Goal: Information Seeking & Learning: Learn about a topic

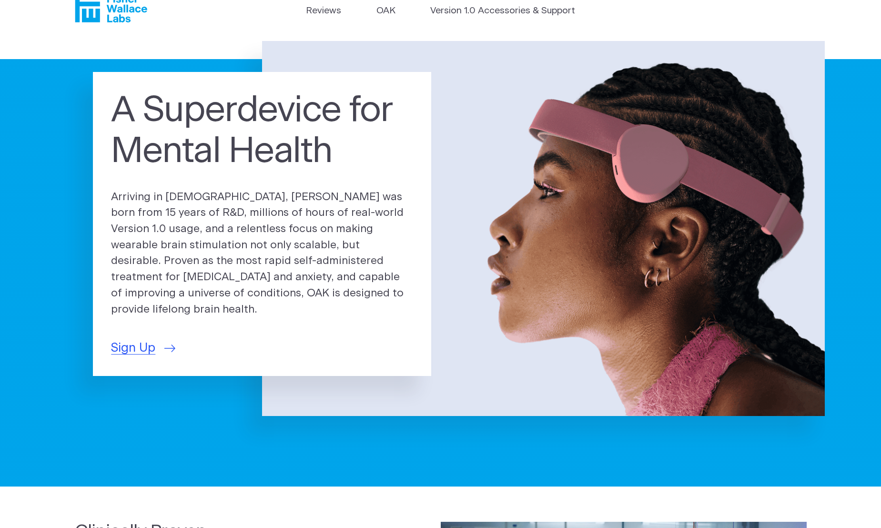
scroll to position [23, 0]
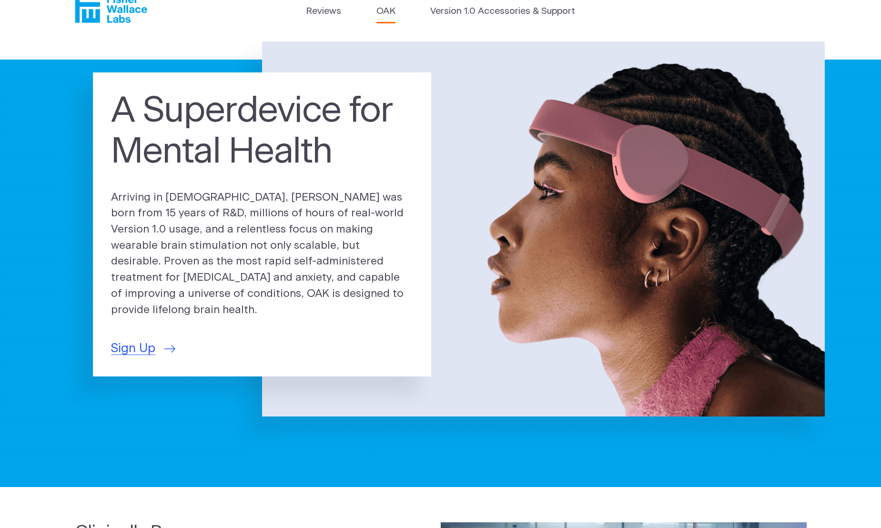
click at [379, 14] on link "OAK" at bounding box center [386, 12] width 19 height 14
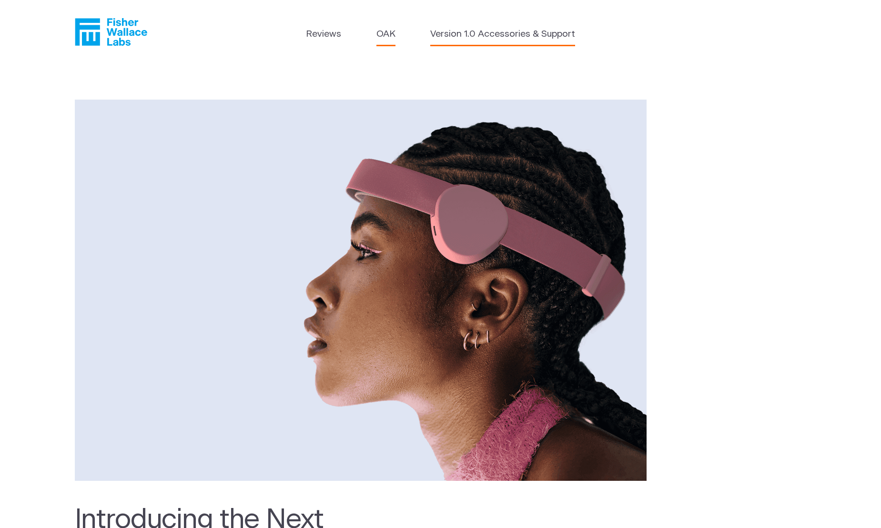
click at [478, 35] on link "Version 1.0 Accessories & Support" at bounding box center [502, 35] width 145 height 14
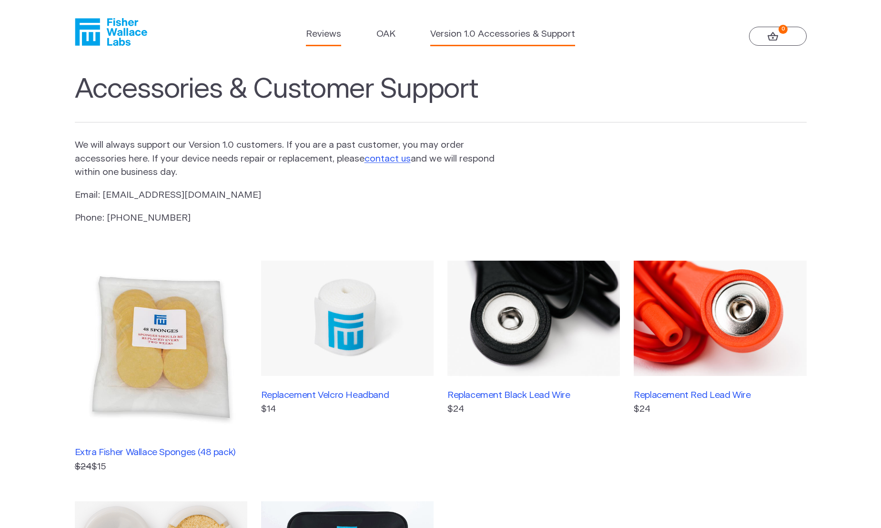
click at [331, 38] on link "Reviews" at bounding box center [323, 35] width 35 height 14
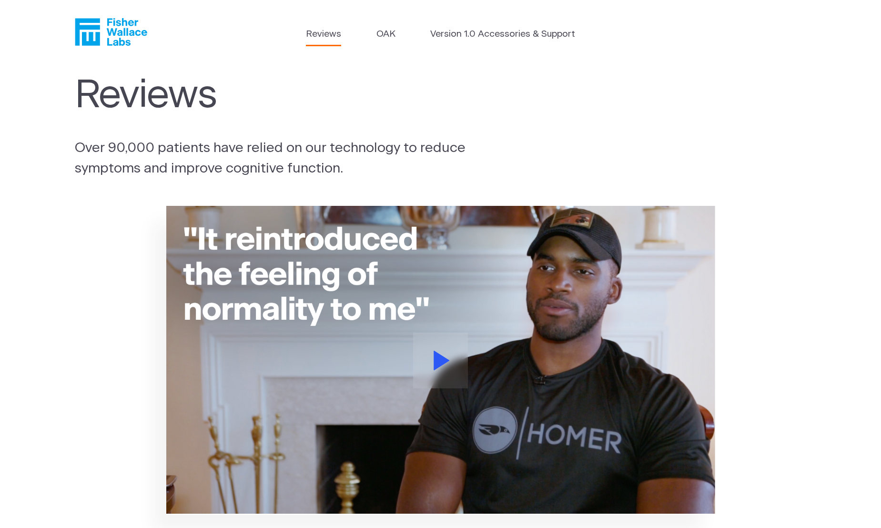
click at [399, 36] on ul "Reviews OAK Version 1.0 Accessories & Support" at bounding box center [441, 37] width 270 height 18
click at [129, 35] on icon "Fisher Wallace" at bounding box center [111, 32] width 72 height 28
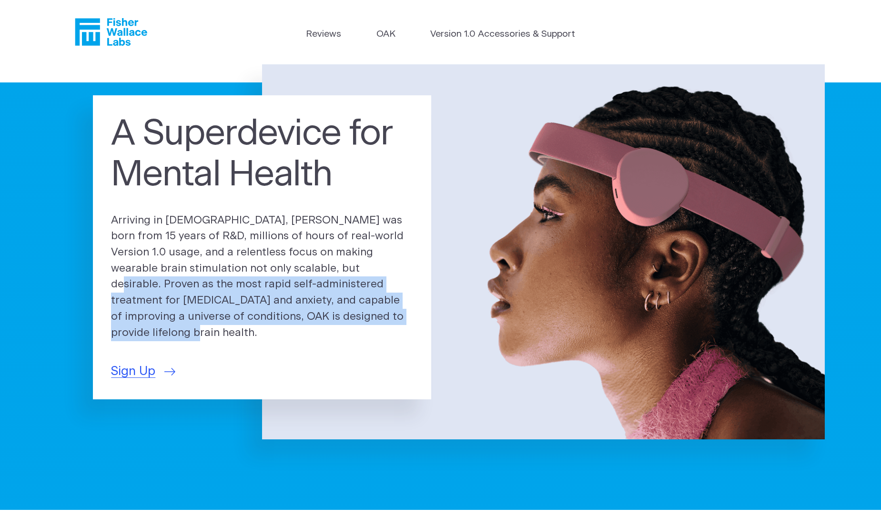
drag, startPoint x: 284, startPoint y: 275, endPoint x: 323, endPoint y: 319, distance: 59.1
click at [323, 319] on p "Arriving in [DEMOGRAPHIC_DATA], [PERSON_NAME] was born from 15 years of R&D, mi…" at bounding box center [262, 277] width 302 height 129
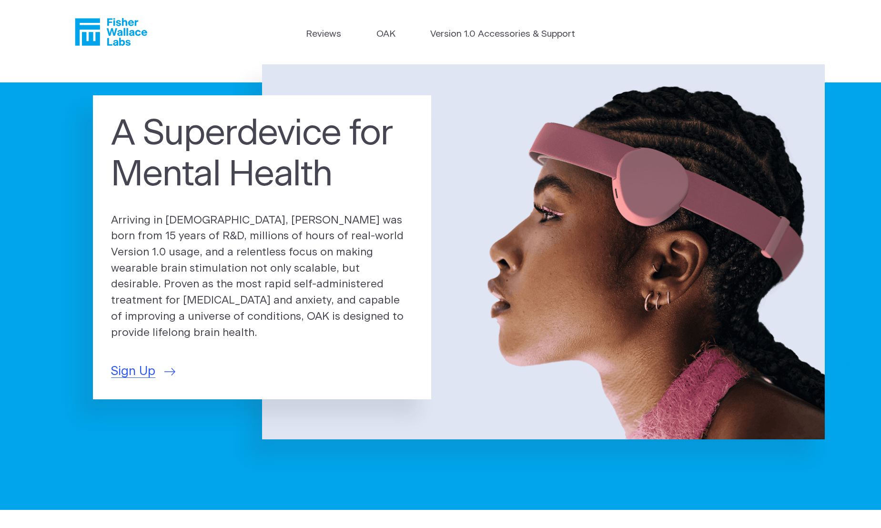
click at [230, 264] on p "Arriving in [DEMOGRAPHIC_DATA], [PERSON_NAME] was born from 15 years of R&D, mi…" at bounding box center [262, 277] width 302 height 129
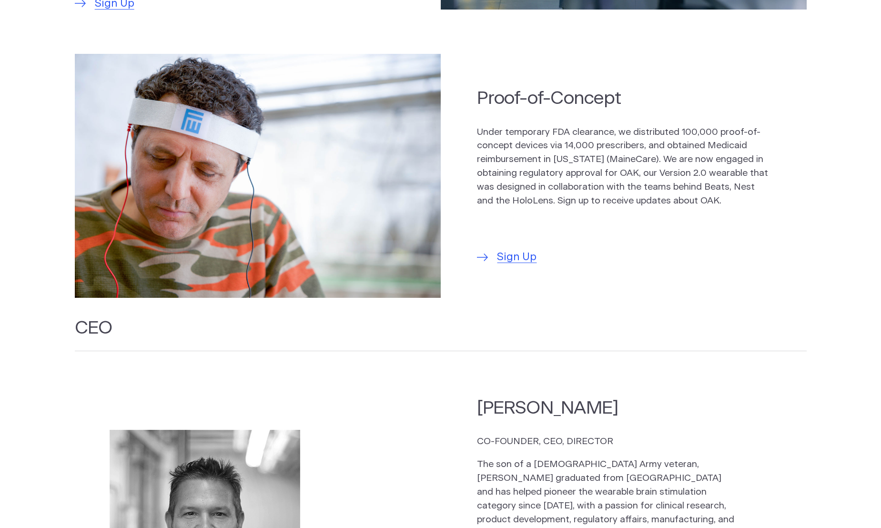
scroll to position [732, 0]
